Goal: Check status: Check status

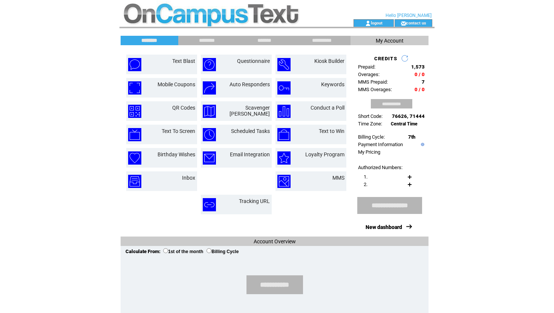
click at [303, 56] on link at bounding box center [405, 59] width 8 height 8
click at [303, 58] on link at bounding box center [405, 59] width 8 height 8
click at [303, 57] on link at bounding box center [405, 59] width 8 height 8
click at [303, 55] on link at bounding box center [405, 59] width 8 height 8
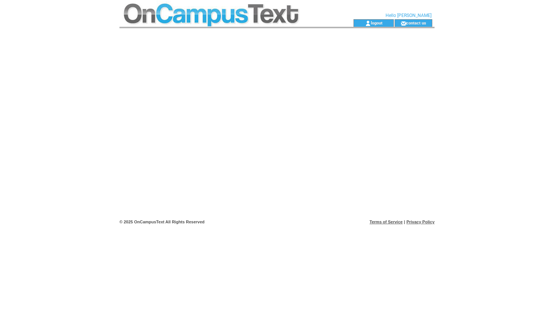
click at [234, 23] on td at bounding box center [223, 23] width 207 height 8
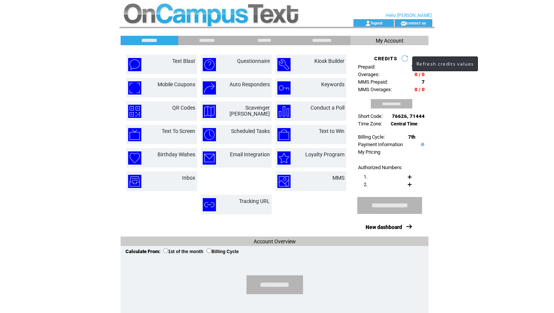
click at [405, 60] on link at bounding box center [405, 59] width 8 height 8
